Goal: Information Seeking & Learning: Learn about a topic

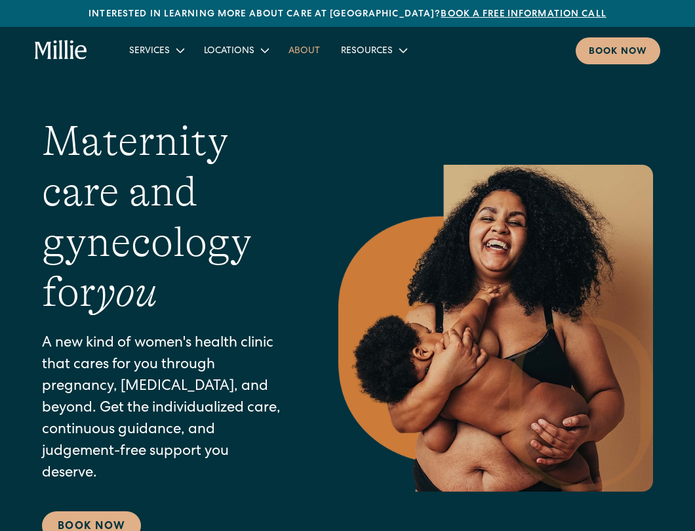
click at [310, 47] on link "About" at bounding box center [304, 50] width 52 height 22
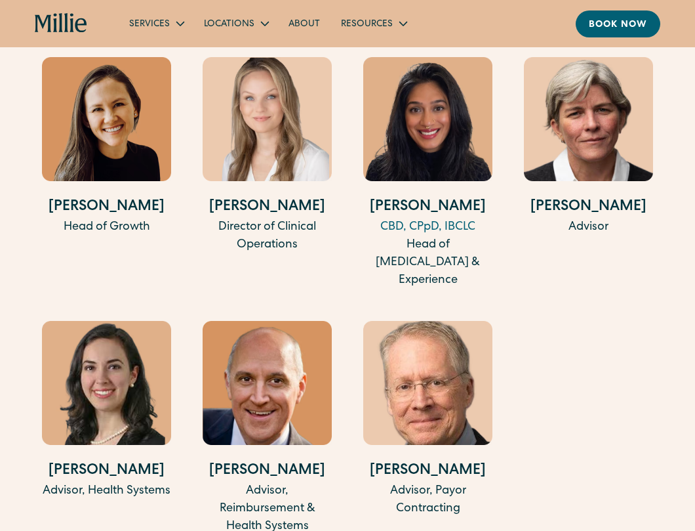
scroll to position [2767, 0]
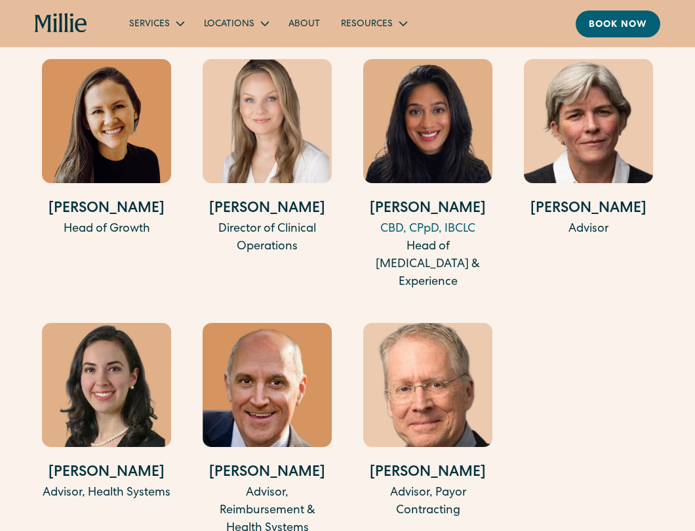
click at [76, 220] on h4 "Kimmie Carey" at bounding box center [106, 210] width 129 height 22
copy div "Kimmie Carey"
click at [125, 238] on div "Head of Growth" at bounding box center [106, 229] width 129 height 18
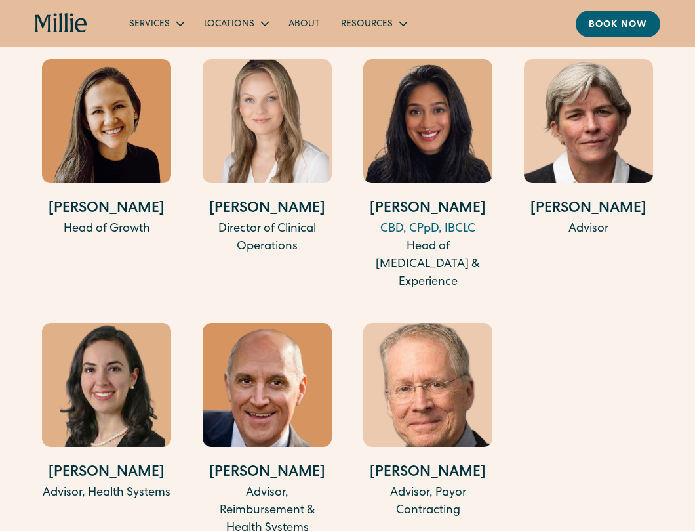
click at [125, 238] on div "Head of Growth" at bounding box center [106, 229] width 129 height 18
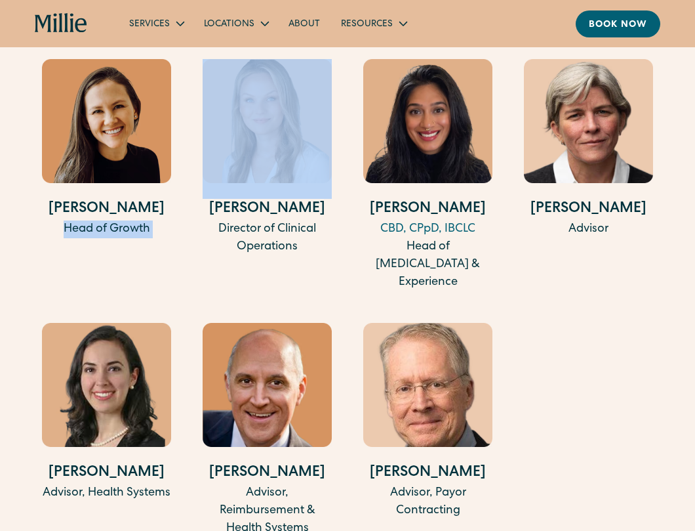
click at [125, 238] on div "Head of Growth" at bounding box center [106, 229] width 129 height 18
copy div "Head of Growth"
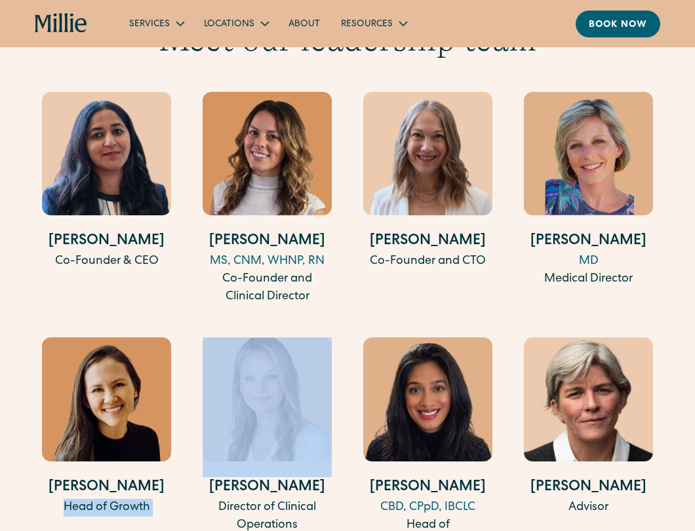
scroll to position [2493, 0]
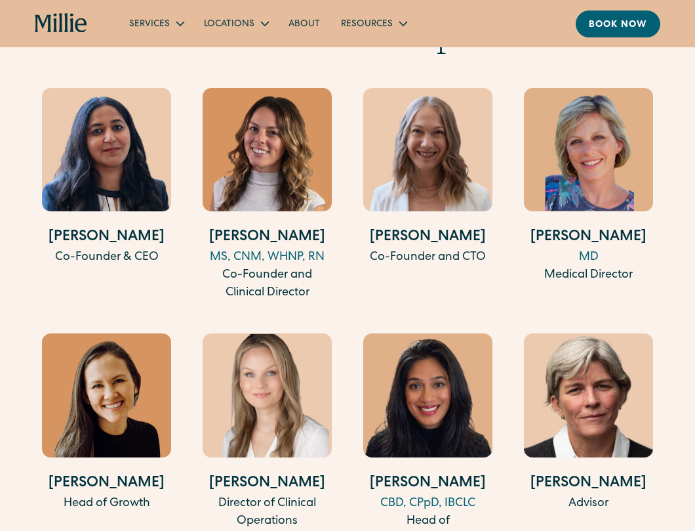
click at [121, 266] on div "Co-Founder & CEO" at bounding box center [106, 258] width 129 height 18
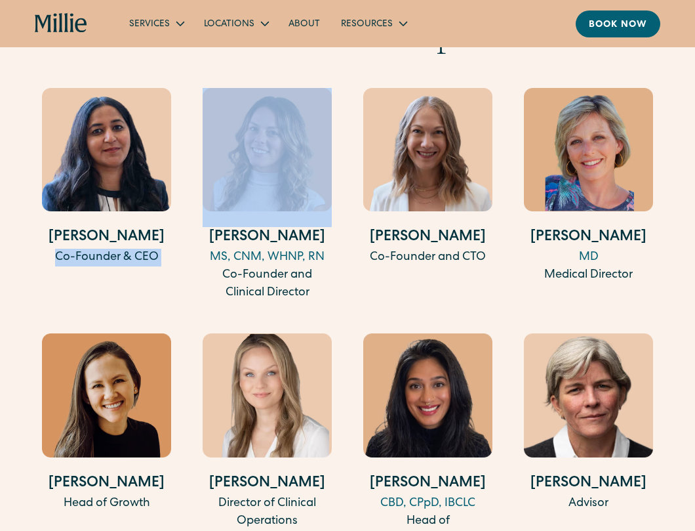
click at [121, 266] on div "Co-Founder & CEO" at bounding box center [106, 258] width 129 height 18
copy div "Co-Founder & CEO"
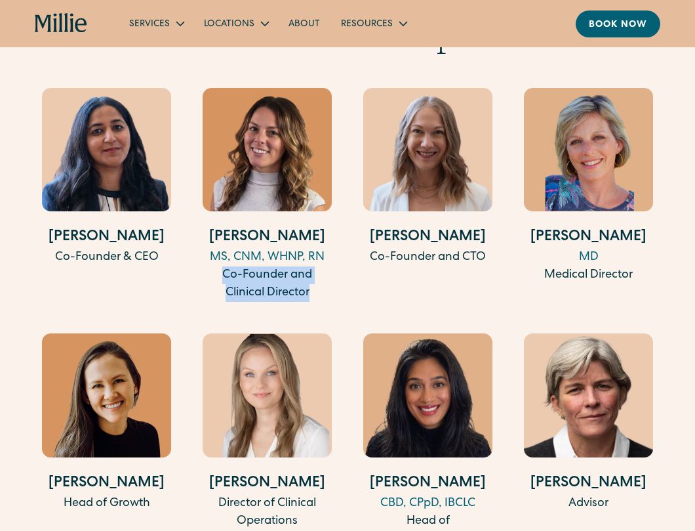
drag, startPoint x: 222, startPoint y: 295, endPoint x: 312, endPoint y: 324, distance: 94.4
click at [312, 324] on div "Anu Sharma Co-Founder & CEO Talia Borgo MS, CNM, WHNP, RN Co-Founder and Clinic…" at bounding box center [347, 450] width 611 height 724
copy div "Co-Founder and Clinical Director"
click at [441, 266] on div "Co-Founder and CTO" at bounding box center [427, 258] width 129 height 18
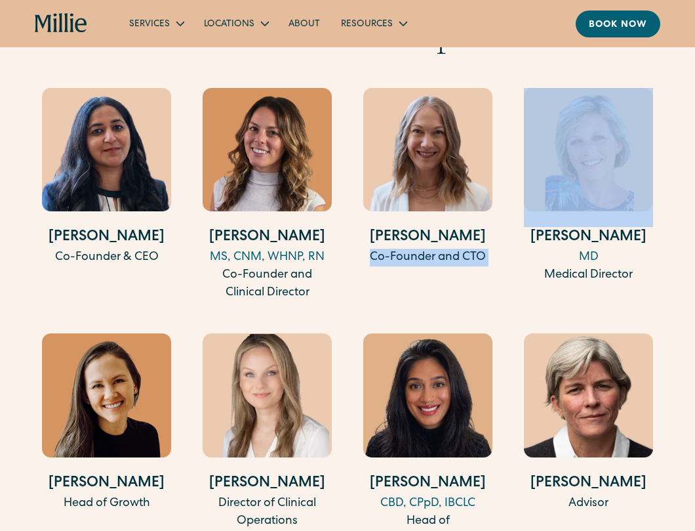
click at [441, 266] on div "Co-Founder and CTO" at bounding box center [427, 258] width 129 height 18
copy div "Co-Founder and CTO"
